Goal: Information Seeking & Learning: Learn about a topic

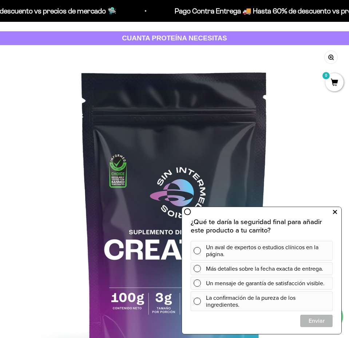
scroll to position [0, 2794]
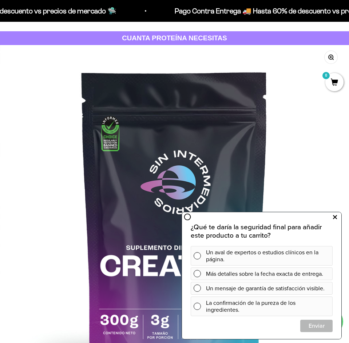
click at [335, 216] on icon at bounding box center [335, 217] width 4 height 9
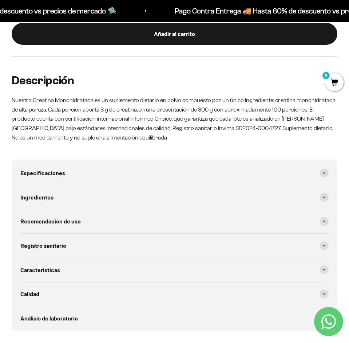
scroll to position [649, 0]
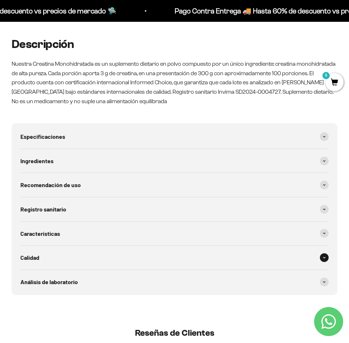
click at [322, 255] on span at bounding box center [323, 257] width 9 height 9
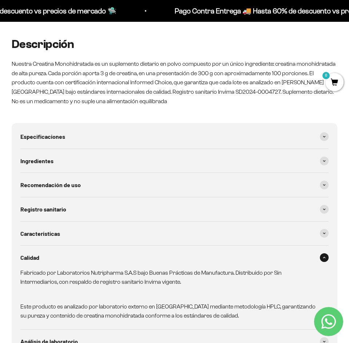
click at [323, 254] on span at bounding box center [323, 257] width 9 height 9
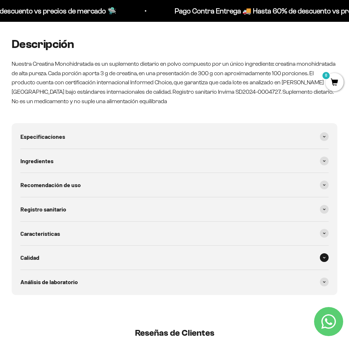
scroll to position [685, 0]
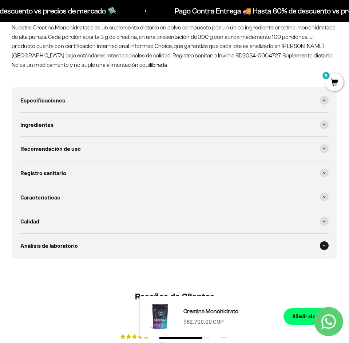
click at [324, 242] on span at bounding box center [323, 245] width 9 height 9
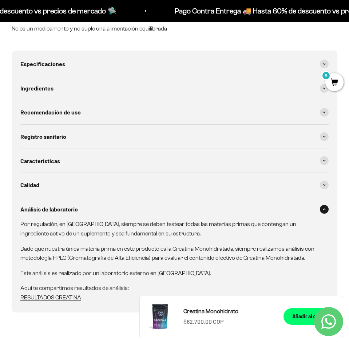
scroll to position [758, 0]
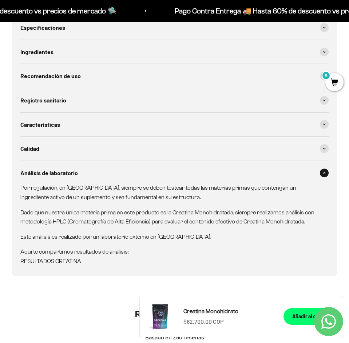
click at [325, 173] on span at bounding box center [323, 173] width 9 height 9
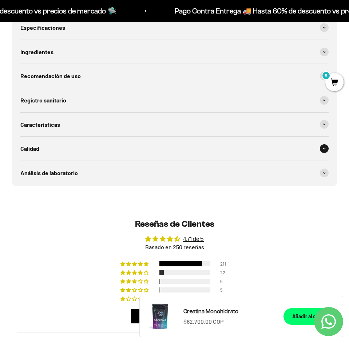
click at [321, 148] on span at bounding box center [323, 148] width 9 height 9
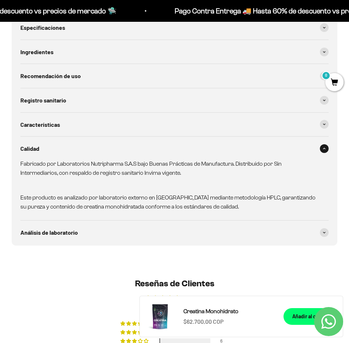
click at [327, 152] on span at bounding box center [323, 148] width 9 height 9
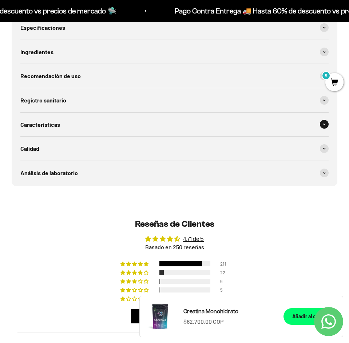
click at [323, 126] on span at bounding box center [323, 124] width 9 height 9
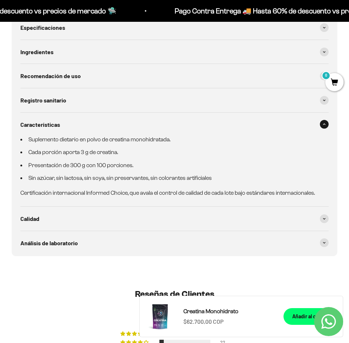
click at [323, 126] on span at bounding box center [323, 124] width 9 height 9
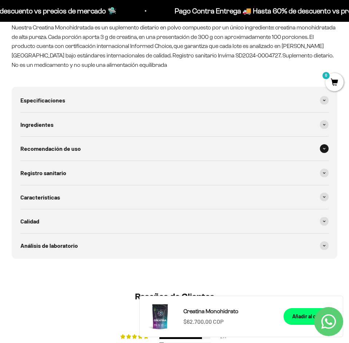
click at [325, 150] on span at bounding box center [323, 148] width 9 height 9
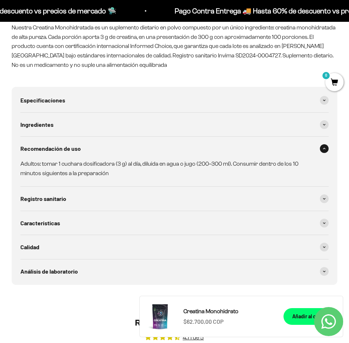
click at [325, 150] on span at bounding box center [323, 148] width 9 height 9
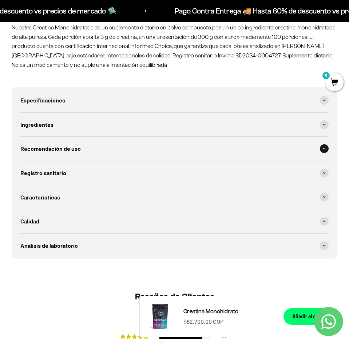
click at [325, 150] on span at bounding box center [323, 148] width 9 height 9
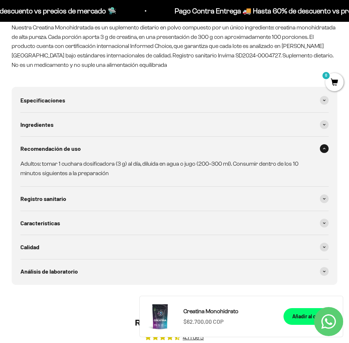
click at [325, 150] on span at bounding box center [323, 148] width 9 height 9
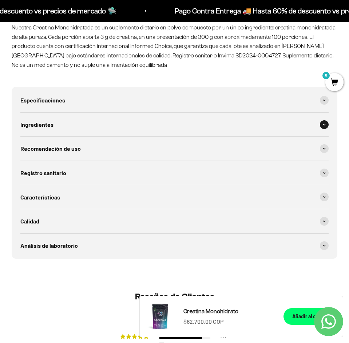
click at [321, 126] on span at bounding box center [323, 124] width 9 height 9
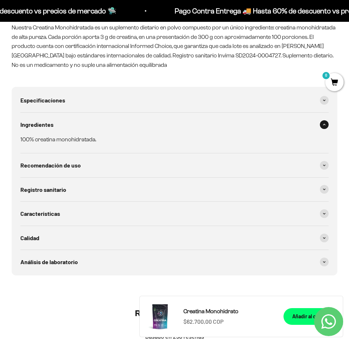
click at [321, 126] on span at bounding box center [323, 124] width 9 height 9
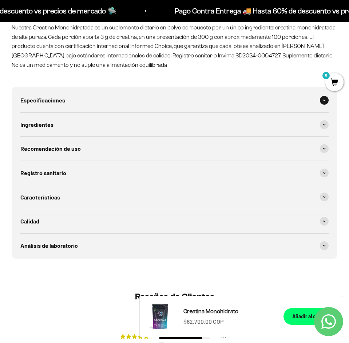
click at [321, 105] on div "Especificaciones" at bounding box center [174, 100] width 308 height 24
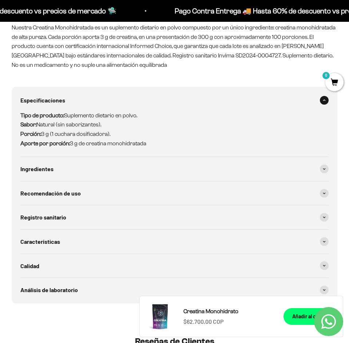
click at [321, 105] on div "Especificaciones" at bounding box center [174, 100] width 308 height 24
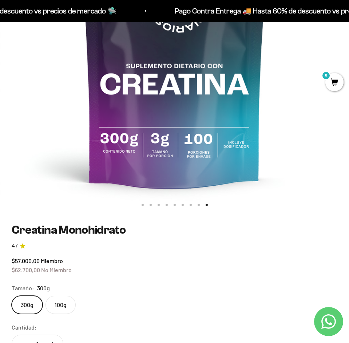
scroll to position [104, 0]
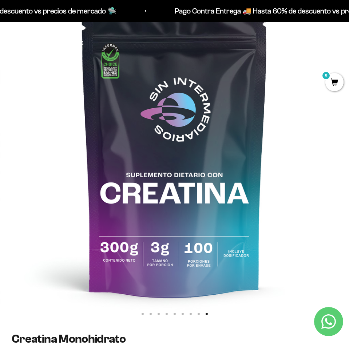
click at [20, 171] on img at bounding box center [174, 146] width 349 height 349
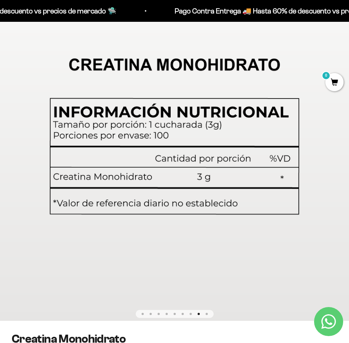
click at [20, 171] on img at bounding box center [174, 146] width 349 height 349
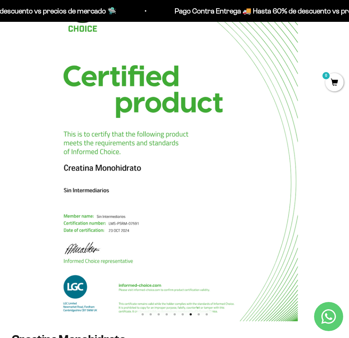
click at [341, 161] on img at bounding box center [174, 146] width 349 height 349
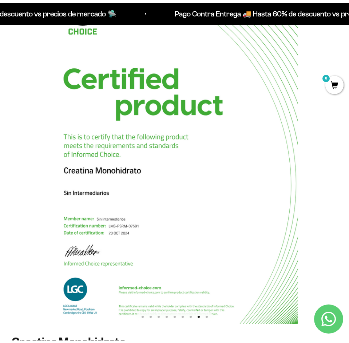
scroll to position [0, 2445]
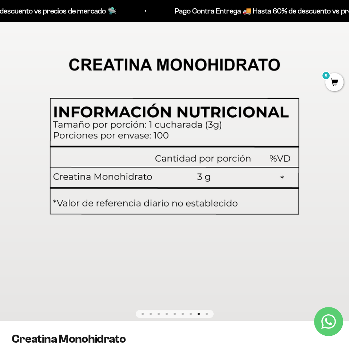
click at [15, 161] on img at bounding box center [174, 146] width 349 height 349
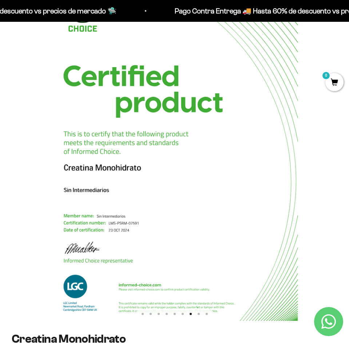
click at [17, 158] on img at bounding box center [174, 146] width 349 height 349
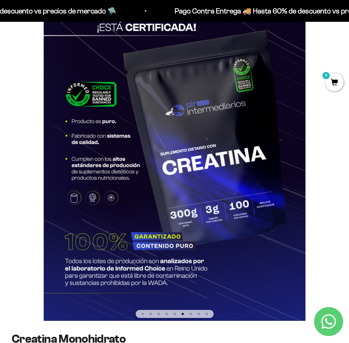
click at [20, 157] on img at bounding box center [174, 146] width 349 height 349
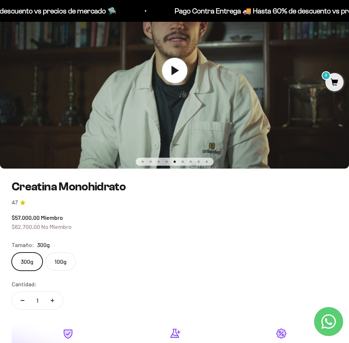
scroll to position [0, 0]
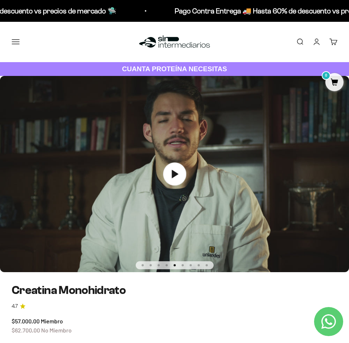
click at [143, 264] on button "Ir al artículo 1" at bounding box center [142, 265] width 2 height 2
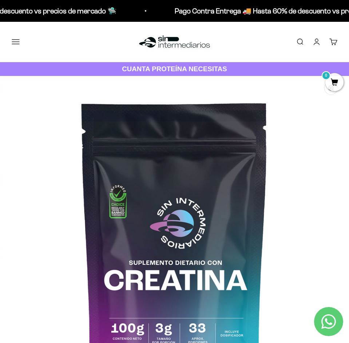
scroll to position [36, 0]
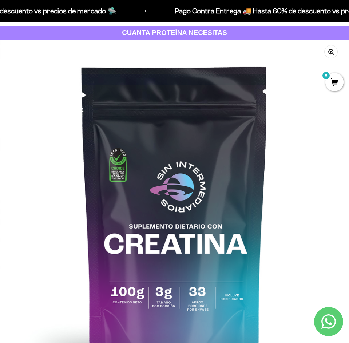
click at [77, 208] on img at bounding box center [174, 214] width 349 height 349
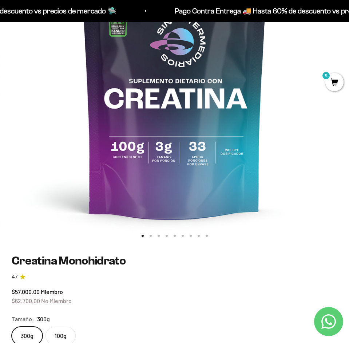
scroll to position [109, 0]
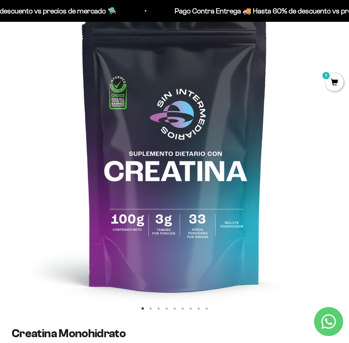
click at [327, 155] on img at bounding box center [174, 141] width 349 height 349
